Goal: Task Accomplishment & Management: Use online tool/utility

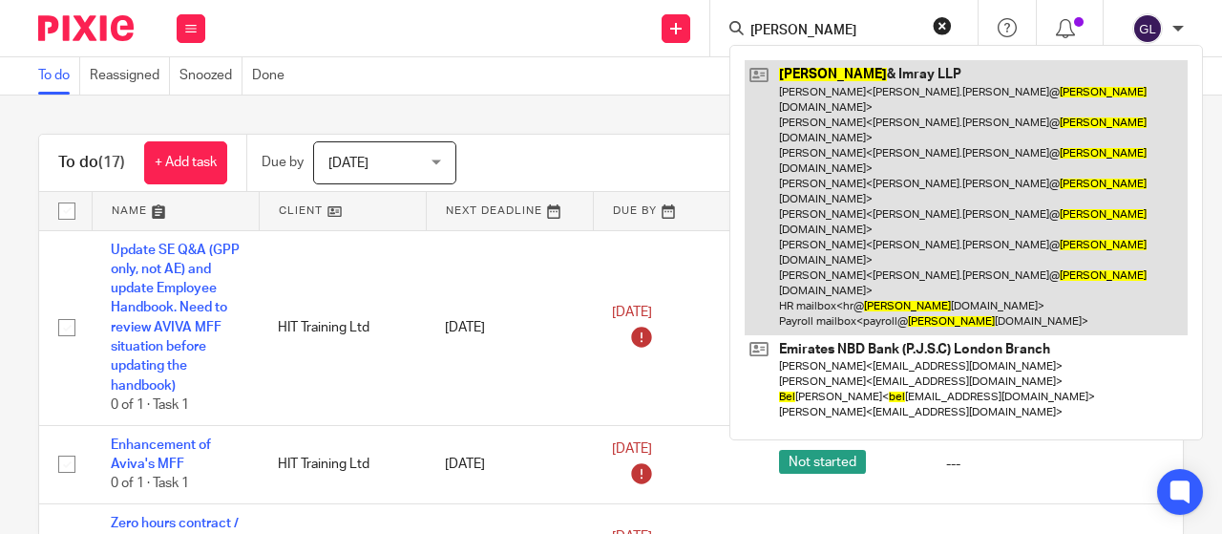
type input "abel"
click at [802, 79] on link at bounding box center [966, 197] width 443 height 274
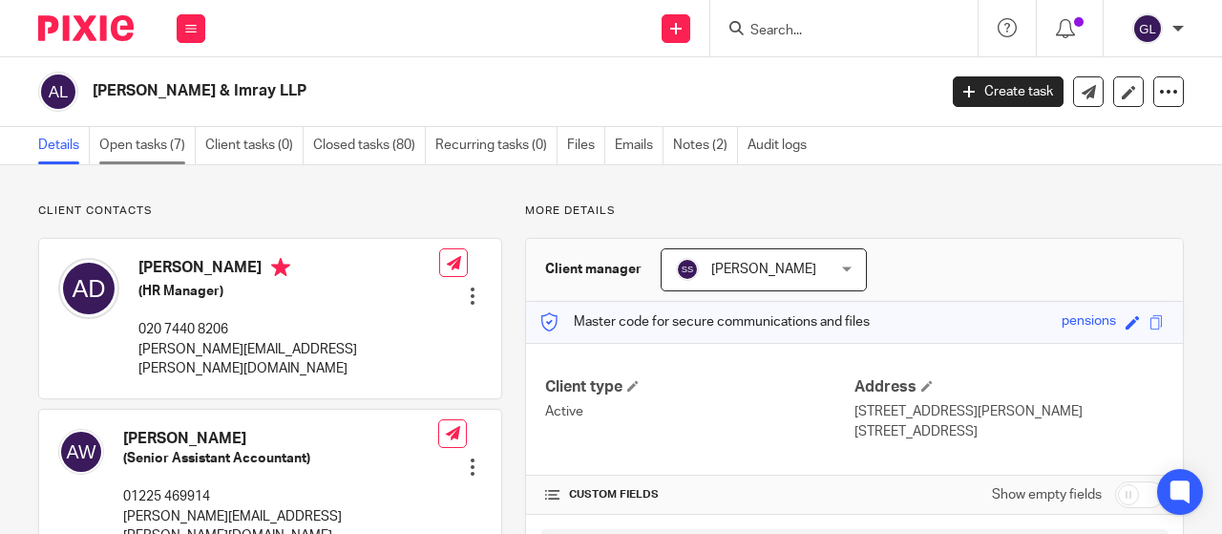
click at [128, 144] on link "Open tasks (7)" at bounding box center [147, 145] width 96 height 37
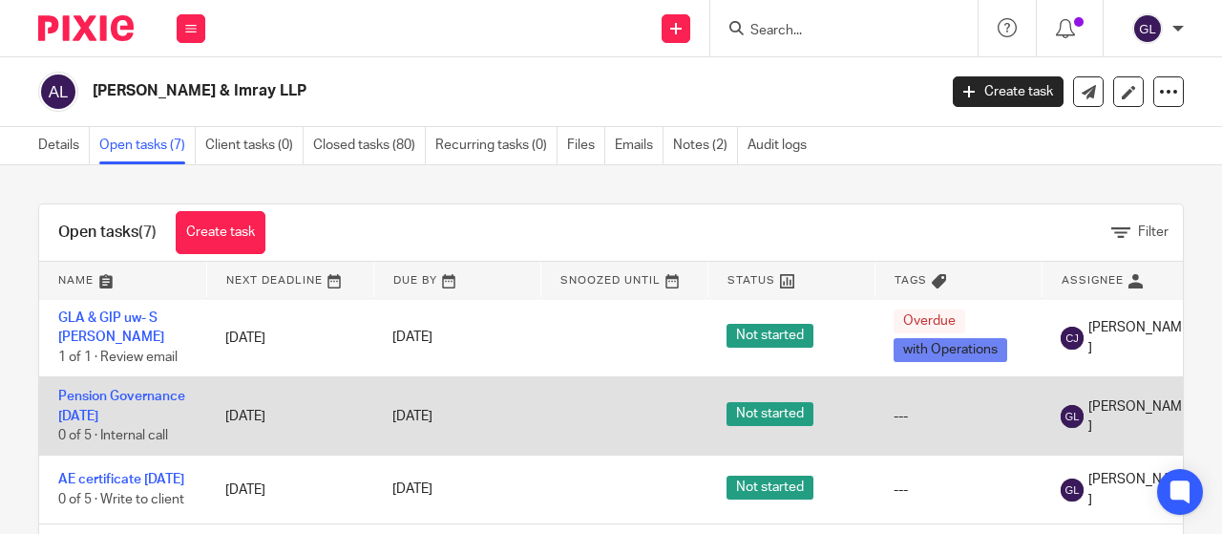
scroll to position [287, 0]
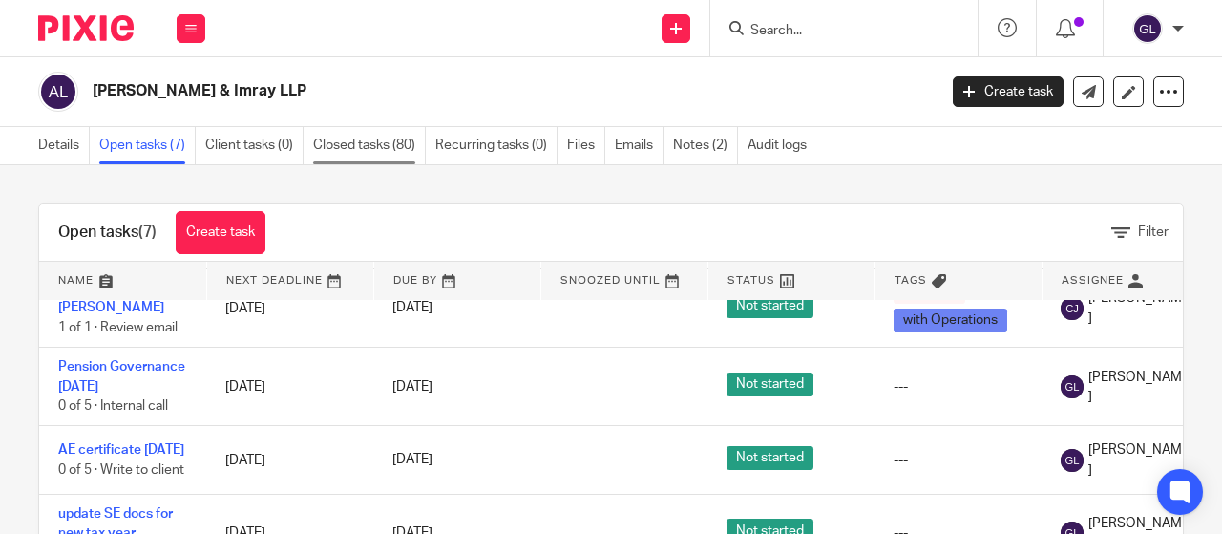
click at [338, 140] on link "Closed tasks (80)" at bounding box center [369, 145] width 113 height 37
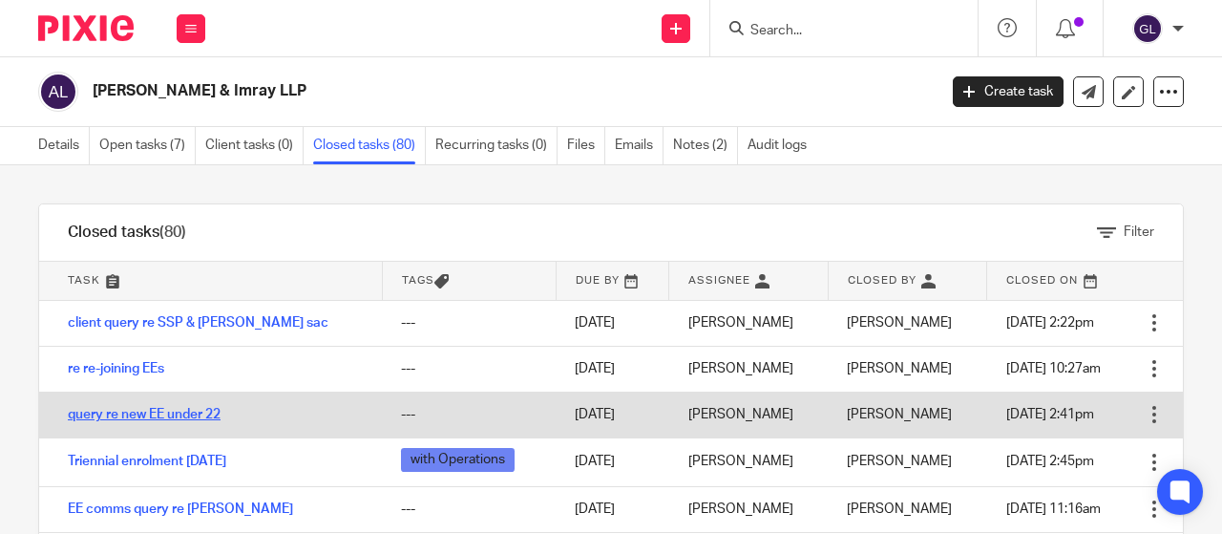
click at [137, 415] on link "query re new EE under 22" at bounding box center [144, 414] width 153 height 13
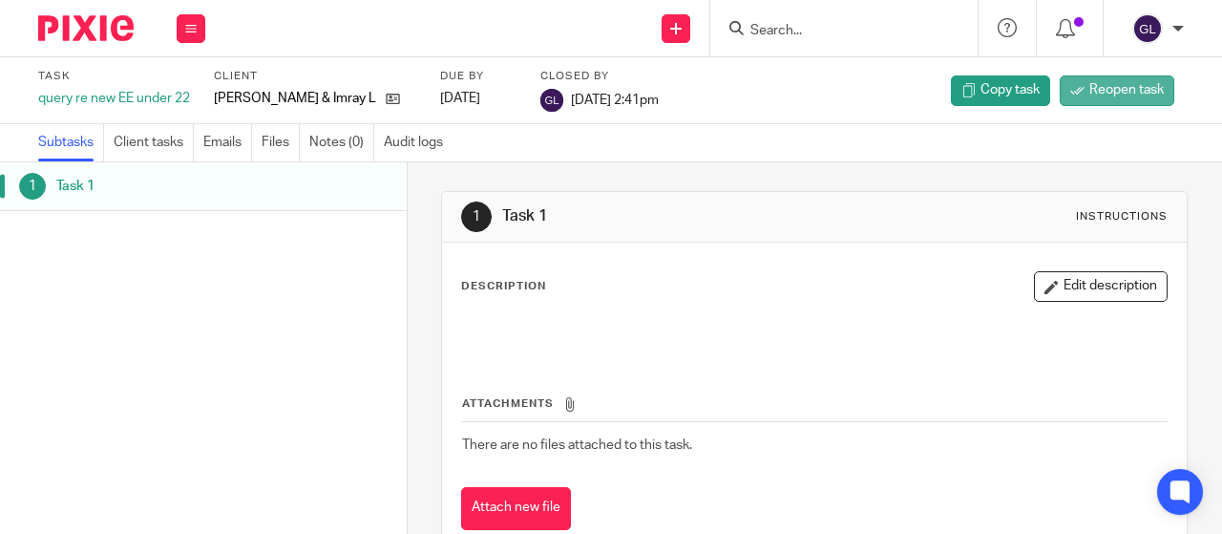
click at [1072, 87] on link "Reopen task" at bounding box center [1117, 90] width 115 height 31
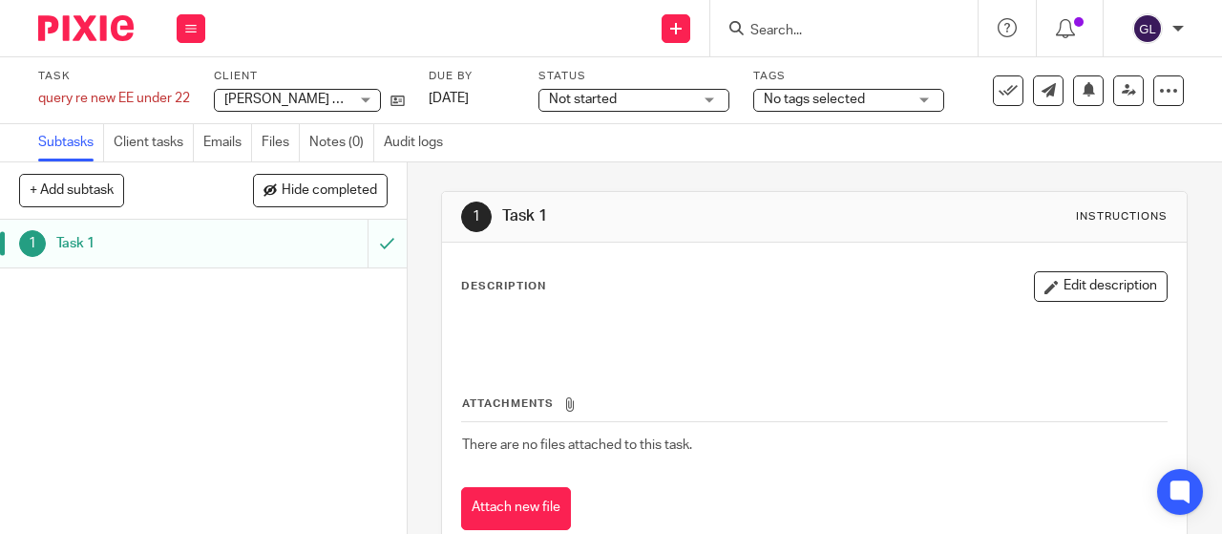
click at [603, 95] on span "Not started" at bounding box center [583, 99] width 68 height 13
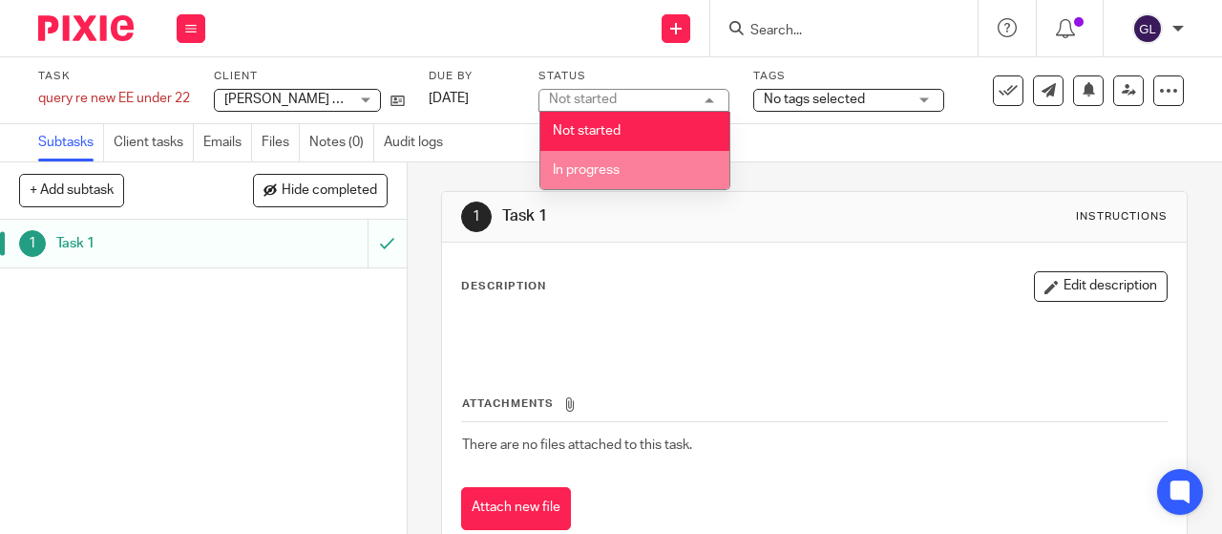
click at [605, 170] on span "In progress" at bounding box center [586, 169] width 67 height 13
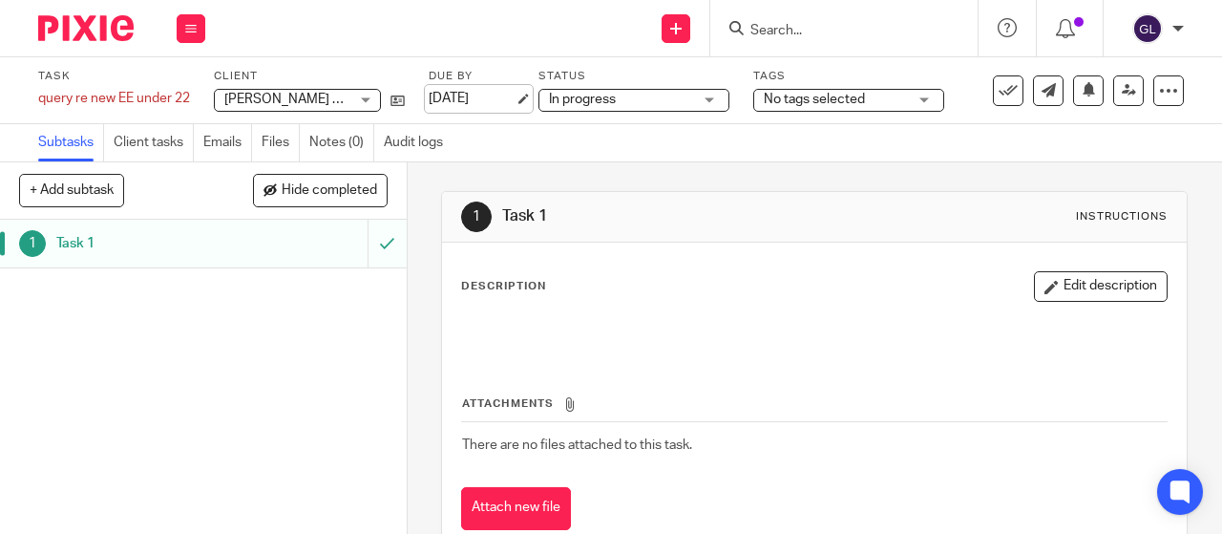
click at [502, 96] on link "20 Aug 2025" at bounding box center [472, 99] width 86 height 20
click at [195, 28] on icon at bounding box center [190, 28] width 11 height 11
click at [183, 85] on link "Work" at bounding box center [181, 88] width 33 height 13
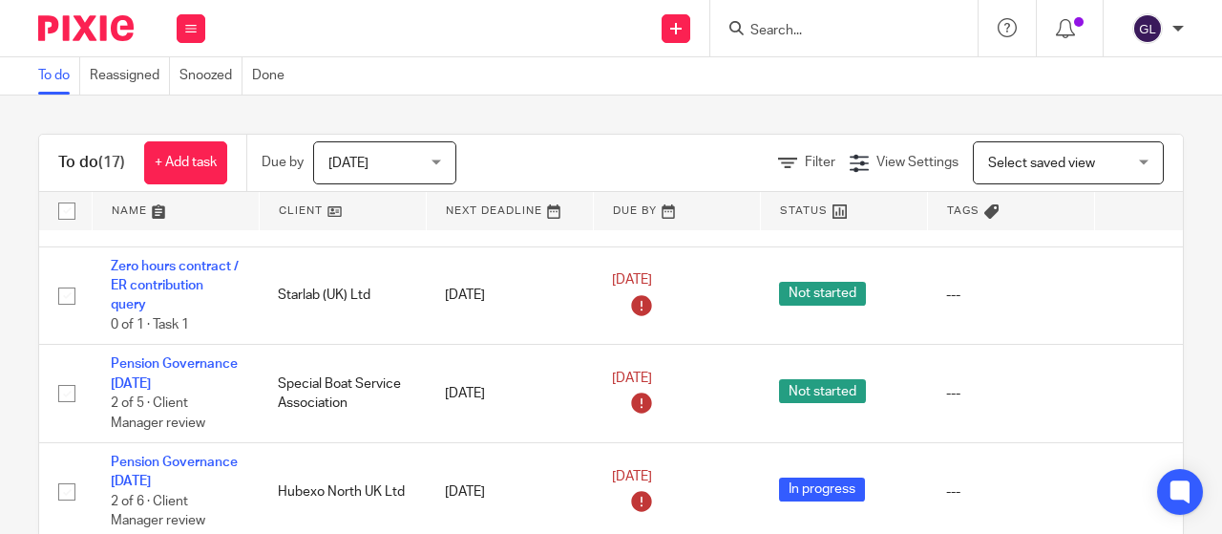
scroll to position [287, 0]
